Goal: Information Seeking & Learning: Learn about a topic

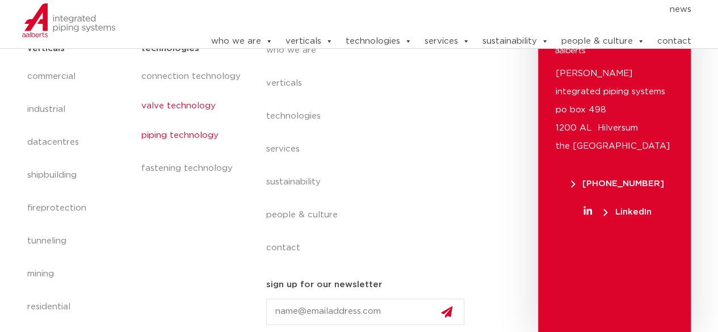
scroll to position [454, 0]
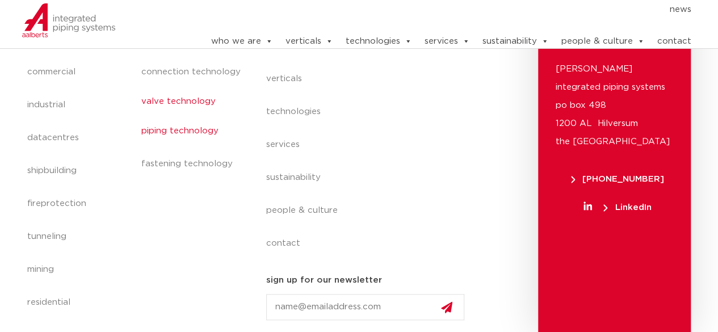
click at [178, 97] on link "valve technology" at bounding box center [192, 102] width 102 height 26
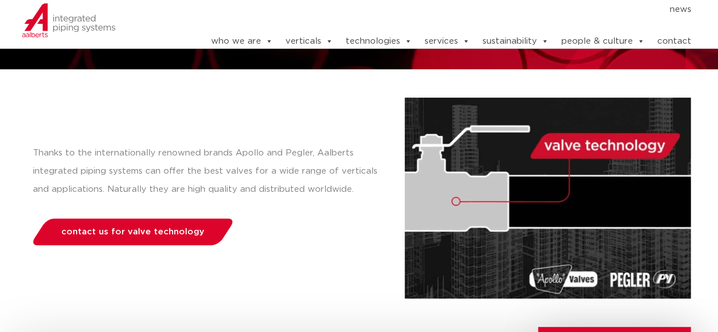
scroll to position [57, 0]
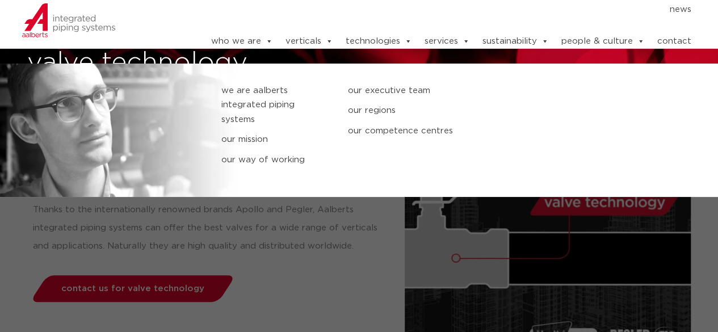
click at [254, 94] on link "we are Aalberts integrated piping systems" at bounding box center [275, 105] width 109 height 44
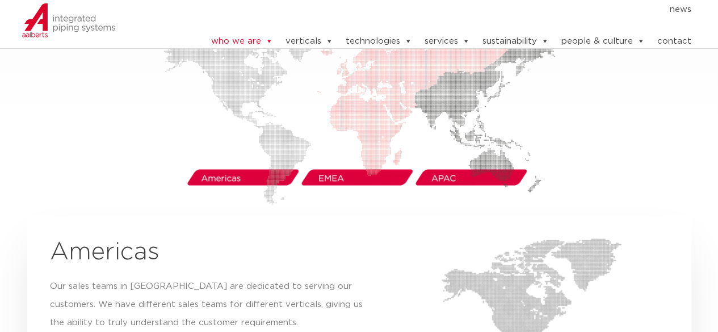
scroll to position [1929, 0]
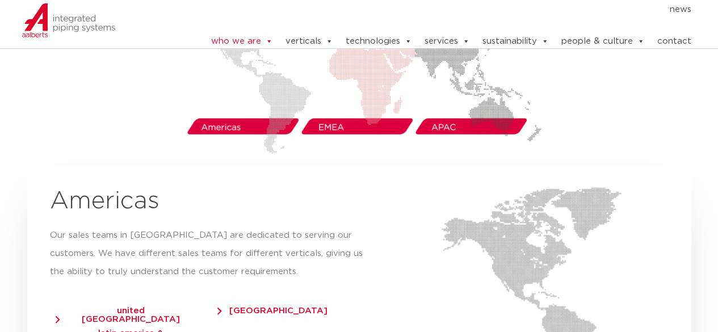
click at [347, 108] on img at bounding box center [358, 56] width 391 height 193
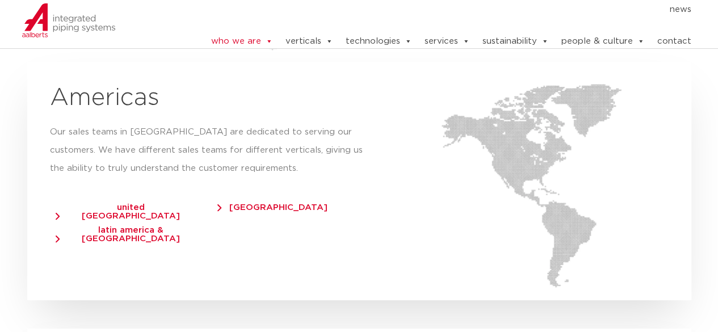
scroll to position [1759, 0]
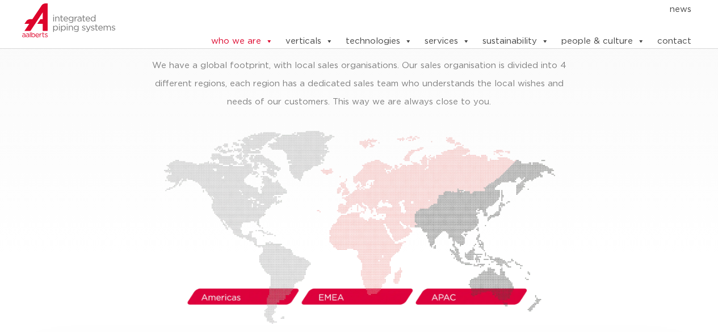
click at [339, 274] on img at bounding box center [358, 226] width 391 height 193
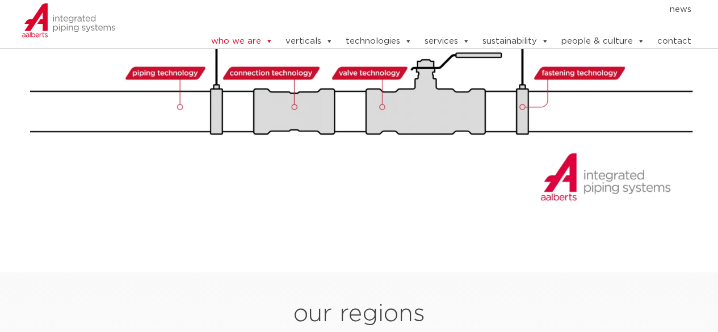
scroll to position [1475, 0]
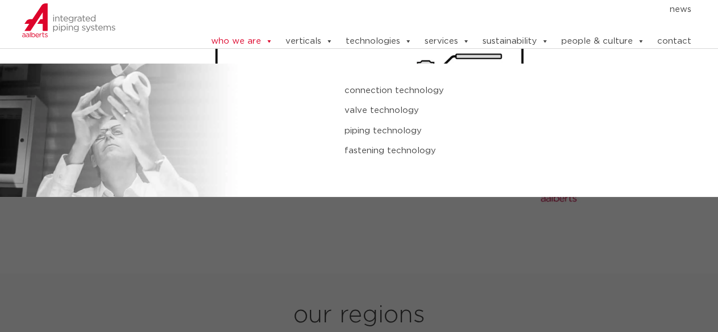
click at [370, 111] on link "valve technology" at bounding box center [478, 110] width 269 height 15
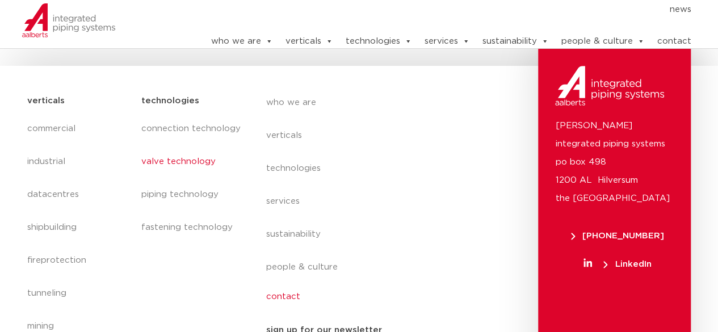
scroll to position [450, 0]
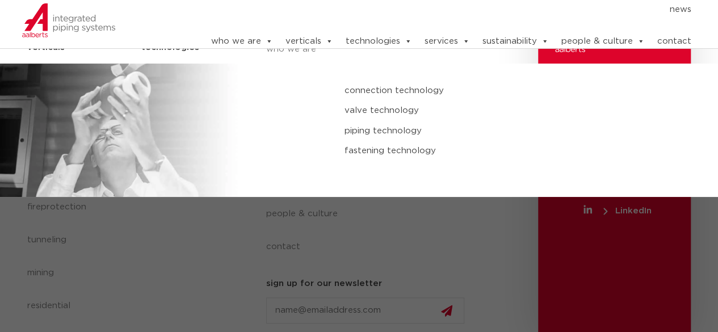
click at [386, 133] on link "piping technology" at bounding box center [478, 131] width 269 height 15
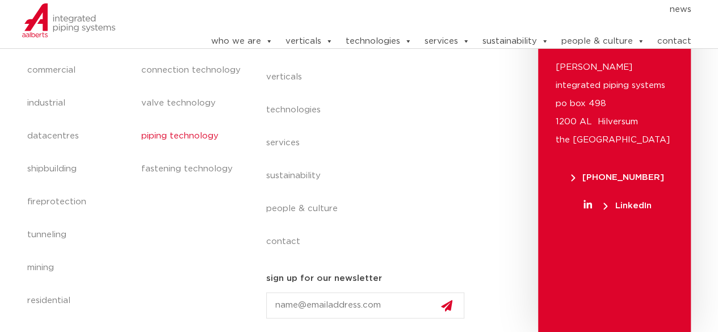
scroll to position [456, 0]
